Goal: Task Accomplishment & Management: Manage account settings

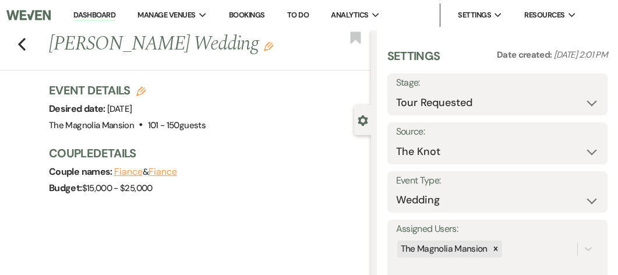
select select "2"
click at [20, 45] on use "button" at bounding box center [22, 44] width 8 height 13
select select "2"
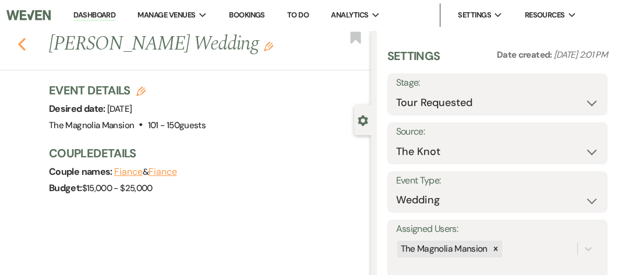
select select "2"
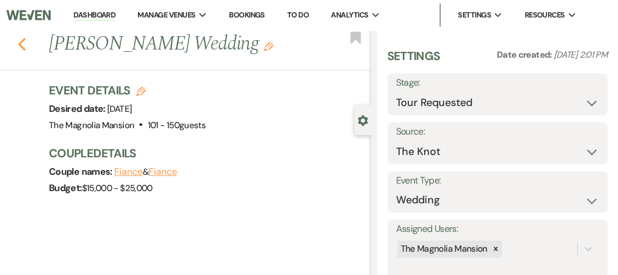
select select "2"
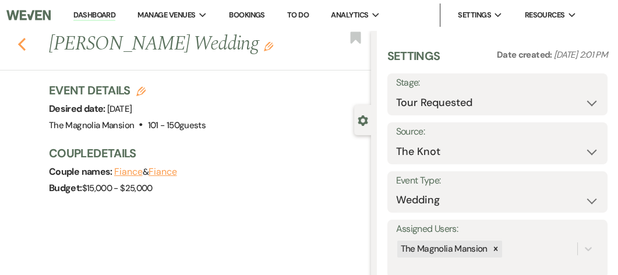
select select "2"
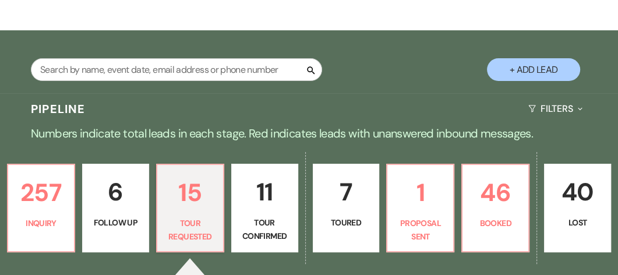
scroll to position [147, 0]
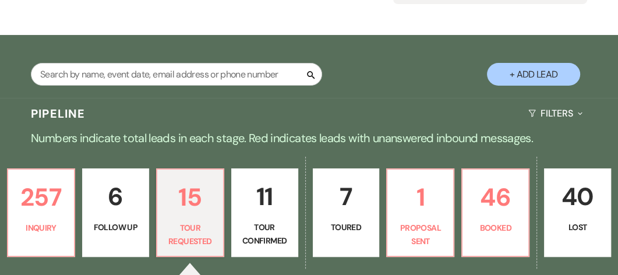
drag, startPoint x: 265, startPoint y: 82, endPoint x: 205, endPoint y: 137, distance: 81.2
click at [205, 129] on div "Pipeline Filters Expand" at bounding box center [309, 113] width 618 height 31
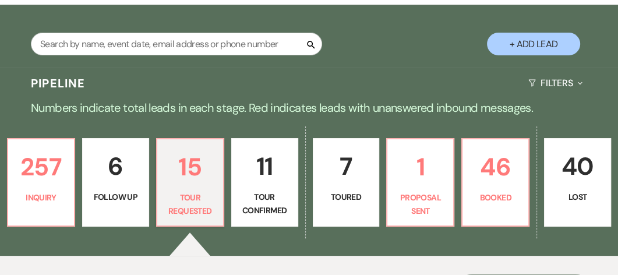
scroll to position [177, 0]
click at [577, 203] on p "Lost" at bounding box center [578, 197] width 52 height 13
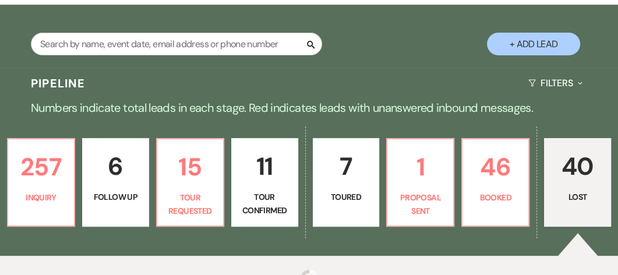
select select "8"
select select "6"
select select "8"
select select "6"
select select "8"
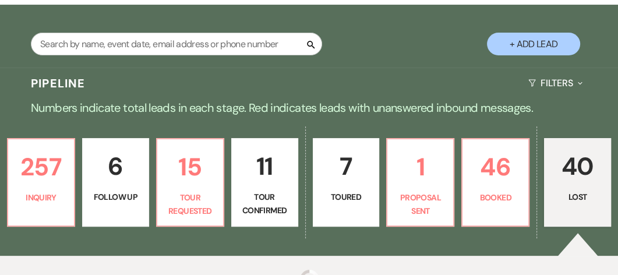
select select "8"
select select "6"
select select "8"
select select "6"
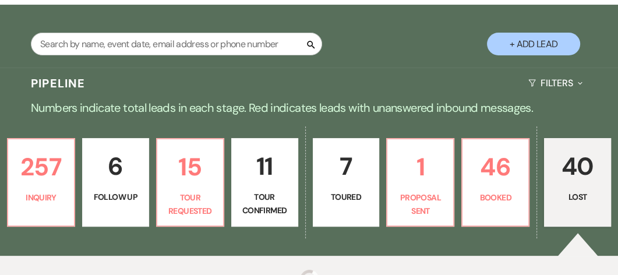
select select "8"
select select "6"
select select "8"
select select "1"
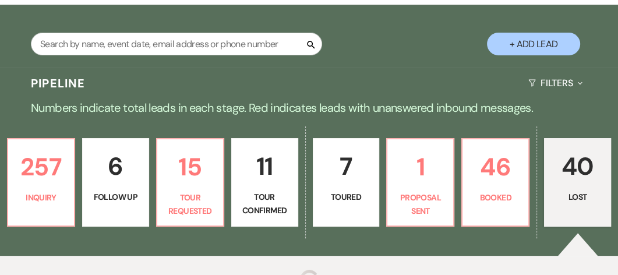
select select "8"
select select "6"
select select "8"
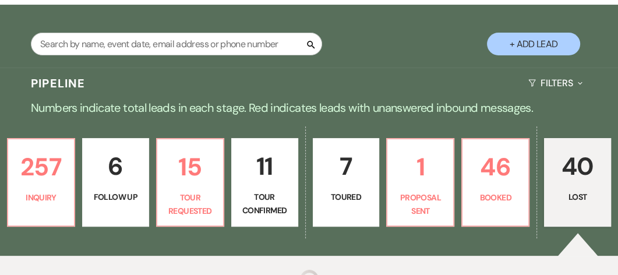
select select "5"
select select "8"
select select "6"
select select "8"
select select "6"
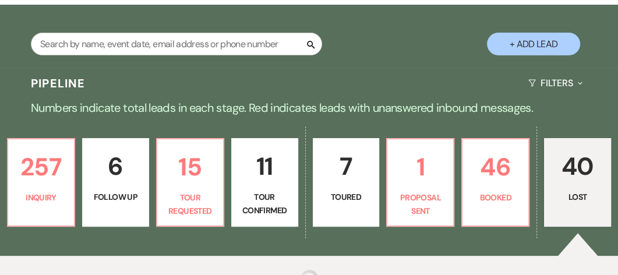
select select "8"
select select "7"
select select "8"
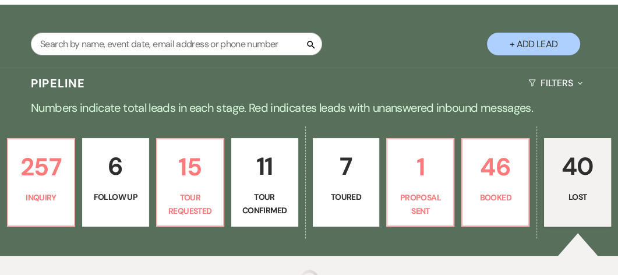
select select "8"
select select "6"
select select "8"
select select "6"
select select "8"
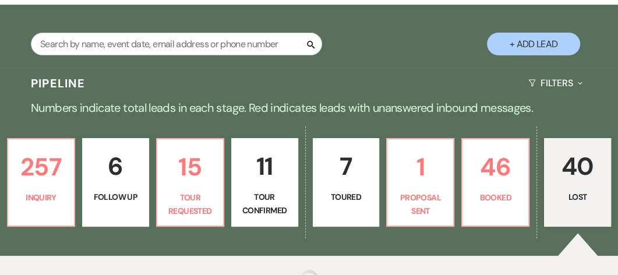
select select "6"
select select "8"
select select "1"
select select "8"
select select "6"
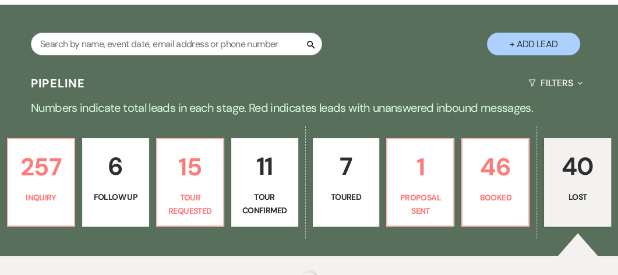
select select "8"
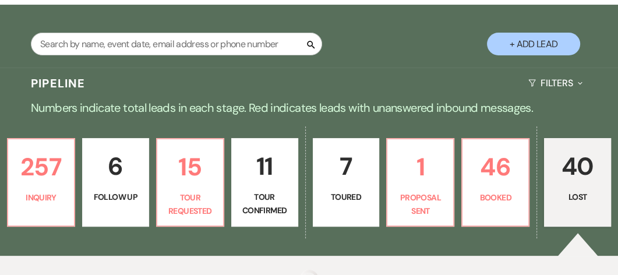
select select "8"
select select "6"
select select "8"
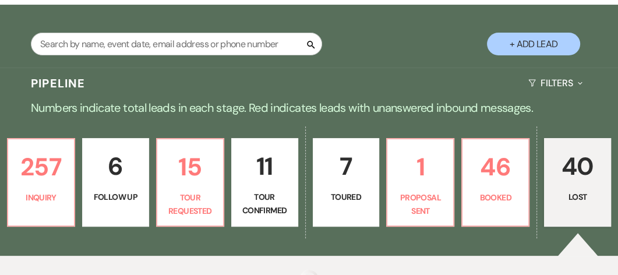
select select "8"
select select "5"
select select "8"
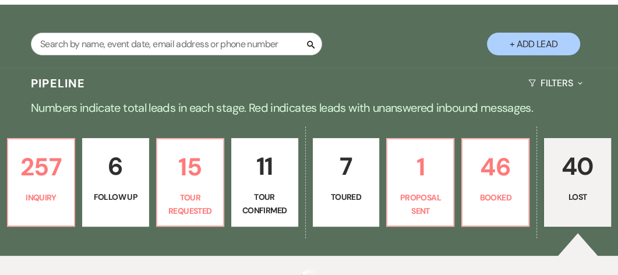
select select "8"
select select "6"
select select "8"
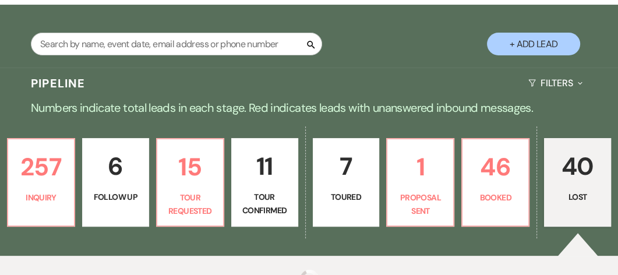
select select "6"
select select "8"
click at [577, 186] on p "40" at bounding box center [578, 166] width 52 height 39
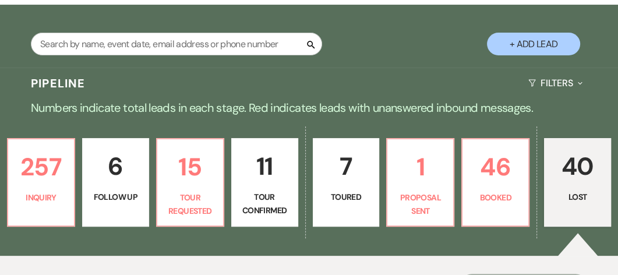
click at [577, 186] on p "40" at bounding box center [578, 166] width 52 height 39
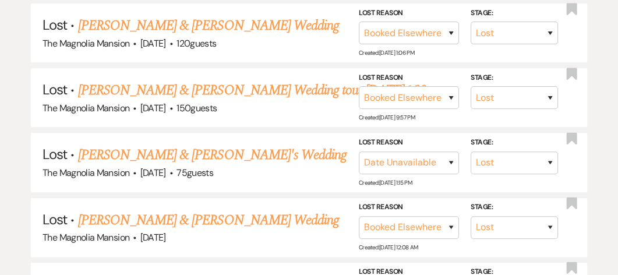
scroll to position [573, 0]
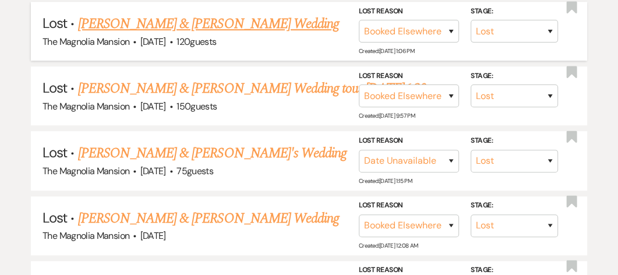
click at [179, 34] on link "[PERSON_NAME] & [PERSON_NAME] Wedding" at bounding box center [208, 23] width 261 height 21
select select "8"
select select "6"
select select "22"
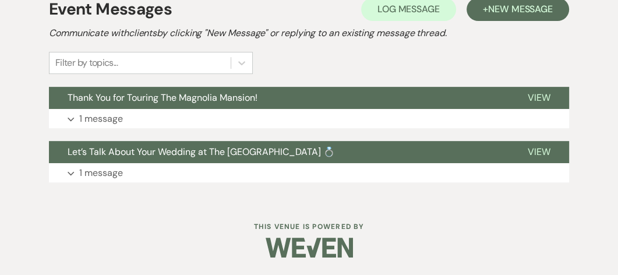
scroll to position [346, 0]
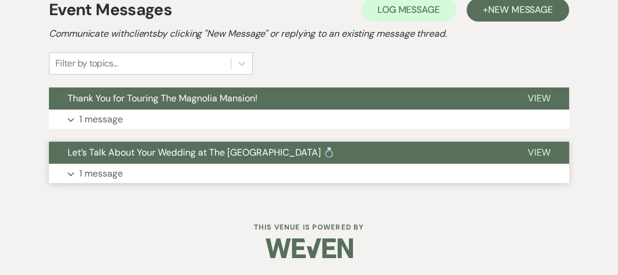
click at [91, 172] on p "1 message" at bounding box center [101, 173] width 44 height 15
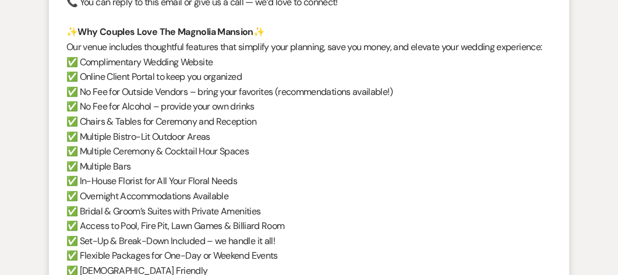
scroll to position [810, 0]
select select "8"
select select "6"
select select "8"
select select "6"
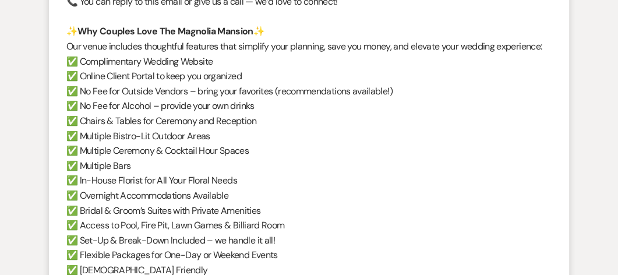
select select "8"
select select "6"
select select "8"
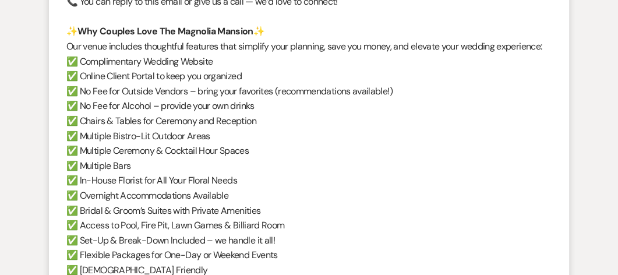
select select "6"
select select "8"
select select "6"
select select "8"
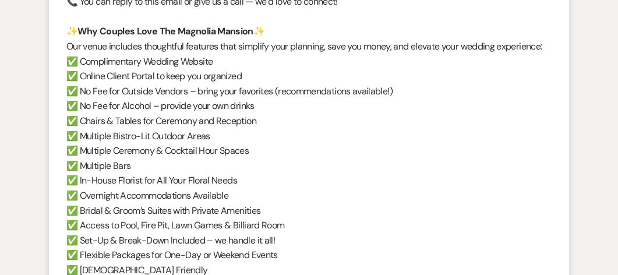
select select "1"
select select "8"
select select "6"
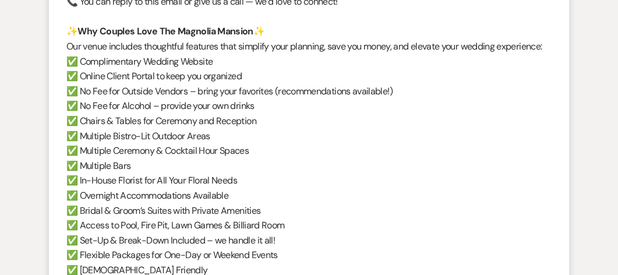
select select "8"
select select "5"
select select "8"
select select "6"
select select "8"
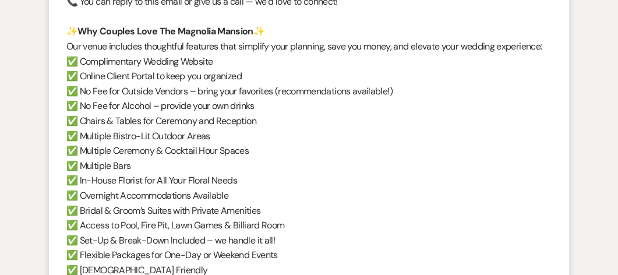
select select "6"
select select "8"
select select "7"
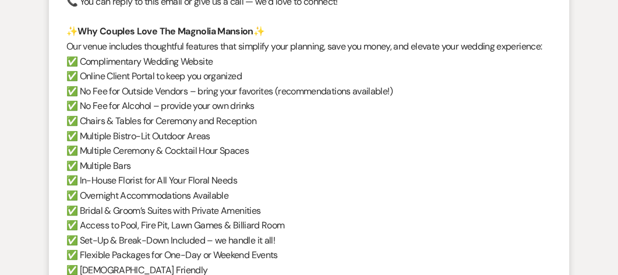
select select "8"
select select "6"
select select "8"
select select "6"
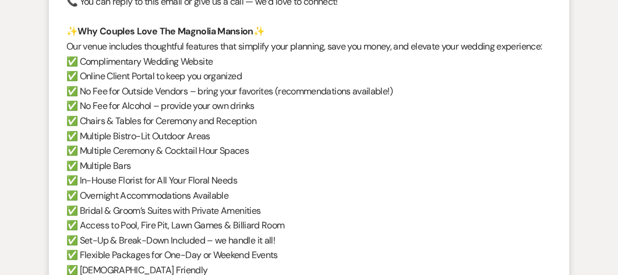
select select "8"
select select "6"
select select "8"
select select "1"
select select "8"
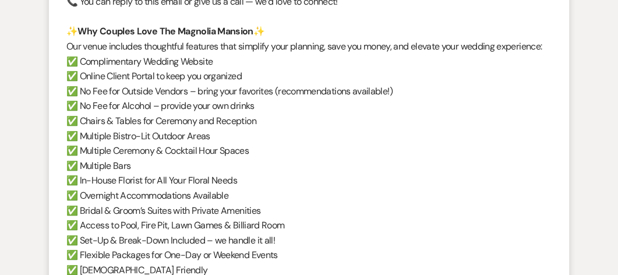
select select "6"
select select "8"
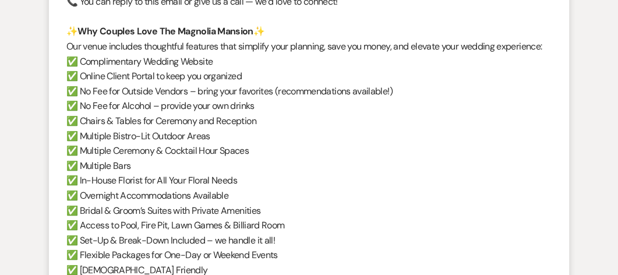
select select "8"
select select "6"
select select "8"
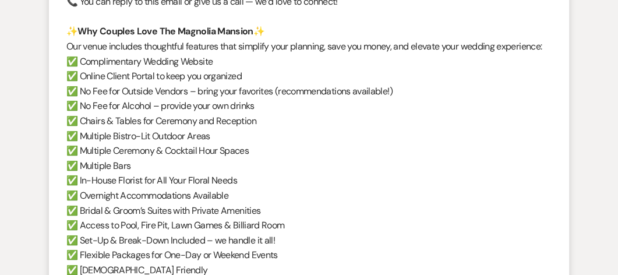
select select "8"
select select "5"
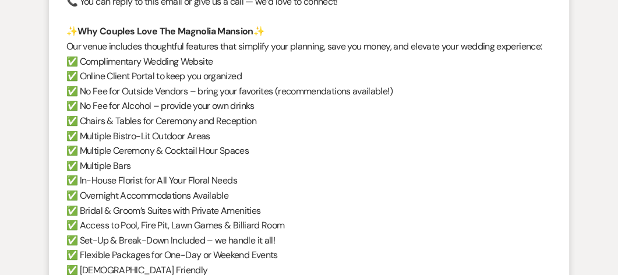
select select "8"
select select "6"
select select "8"
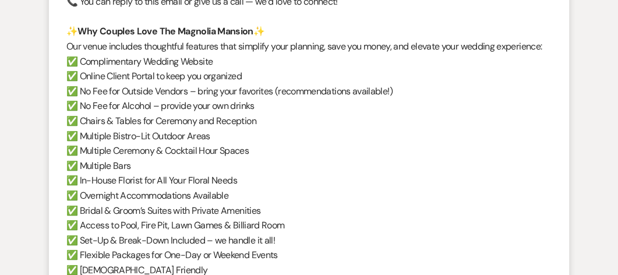
select select "8"
select select "6"
select select "8"
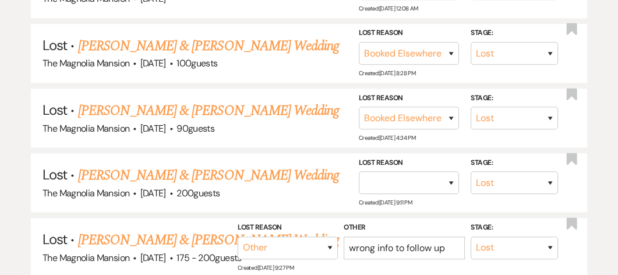
scroll to position [573, 0]
